Goal: Task Accomplishment & Management: Manage account settings

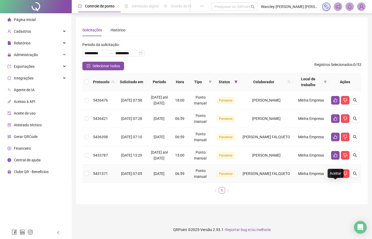
click at [336, 176] on icon "like" at bounding box center [335, 174] width 4 height 4
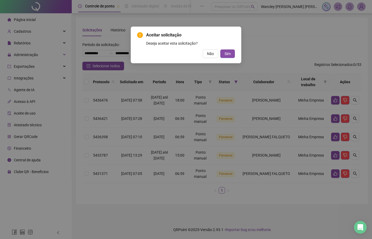
click at [226, 47] on div "Aceitar solicitação Deseja aceitar esta solicitação? Não Sim" at bounding box center [186, 45] width 98 height 26
click at [230, 54] on span "Sim" at bounding box center [227, 54] width 6 height 6
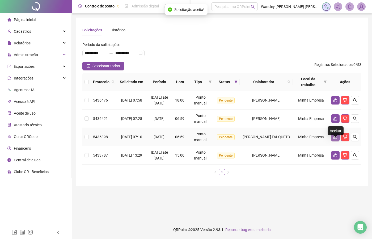
click at [333, 139] on icon "like" at bounding box center [335, 137] width 4 height 4
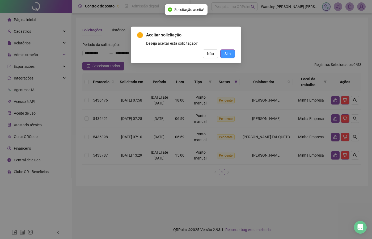
click at [224, 54] on button "Sim" at bounding box center [227, 53] width 15 height 8
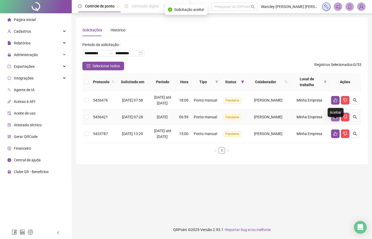
click at [335, 119] on icon "like" at bounding box center [335, 117] width 4 height 4
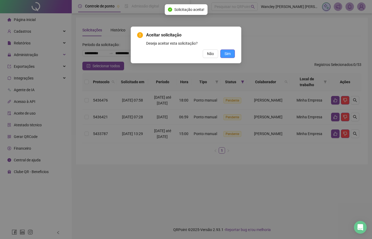
click at [230, 52] on span "Sim" at bounding box center [227, 54] width 6 height 6
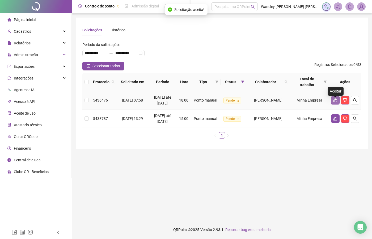
click at [337, 104] on button "button" at bounding box center [335, 100] width 8 height 8
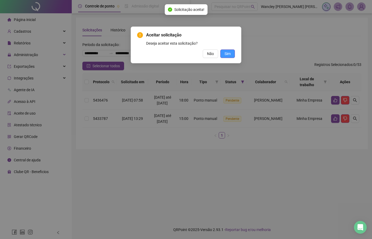
click at [229, 51] on span "Sim" at bounding box center [227, 54] width 6 height 6
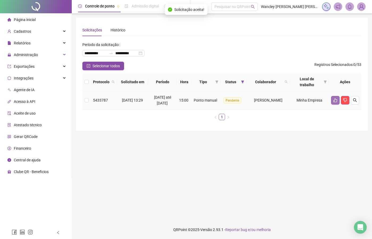
click at [334, 101] on icon "like" at bounding box center [335, 100] width 4 height 4
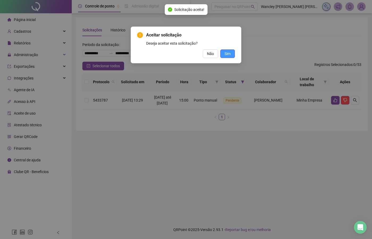
click at [229, 54] on span "Sim" at bounding box center [227, 54] width 6 height 6
